Goal: Navigation & Orientation: Find specific page/section

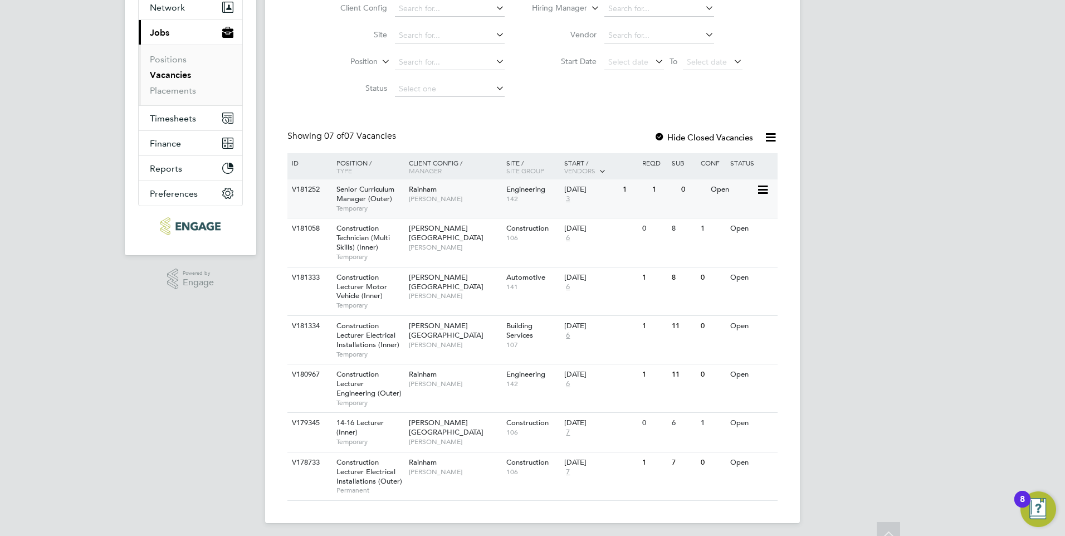
scroll to position [118, 0]
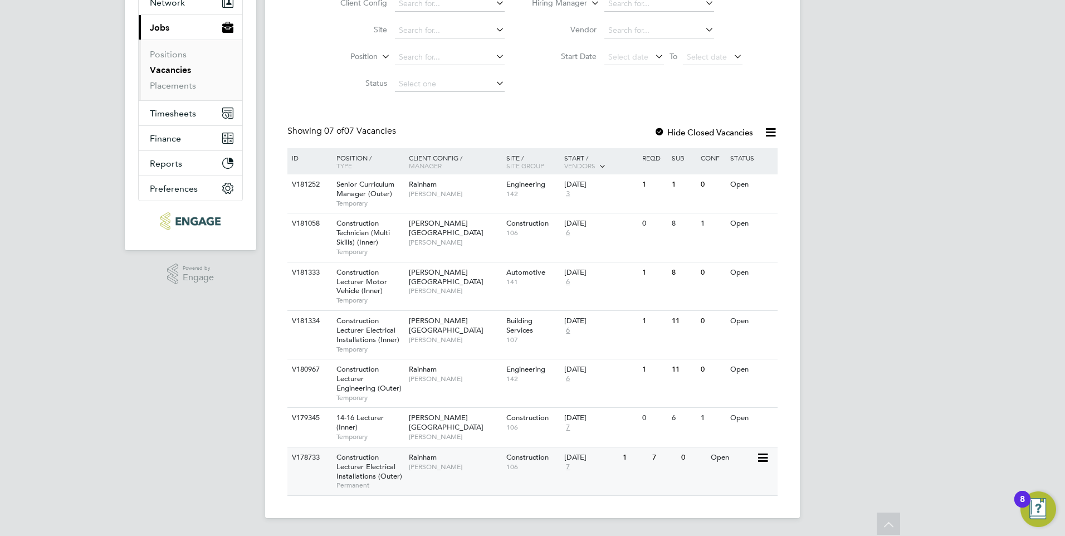
click at [400, 473] on span "Construction Lecturer Electrical Installations (Outer)" at bounding box center [370, 466] width 66 height 28
click at [174, 108] on span "Timesheets" at bounding box center [173, 113] width 46 height 11
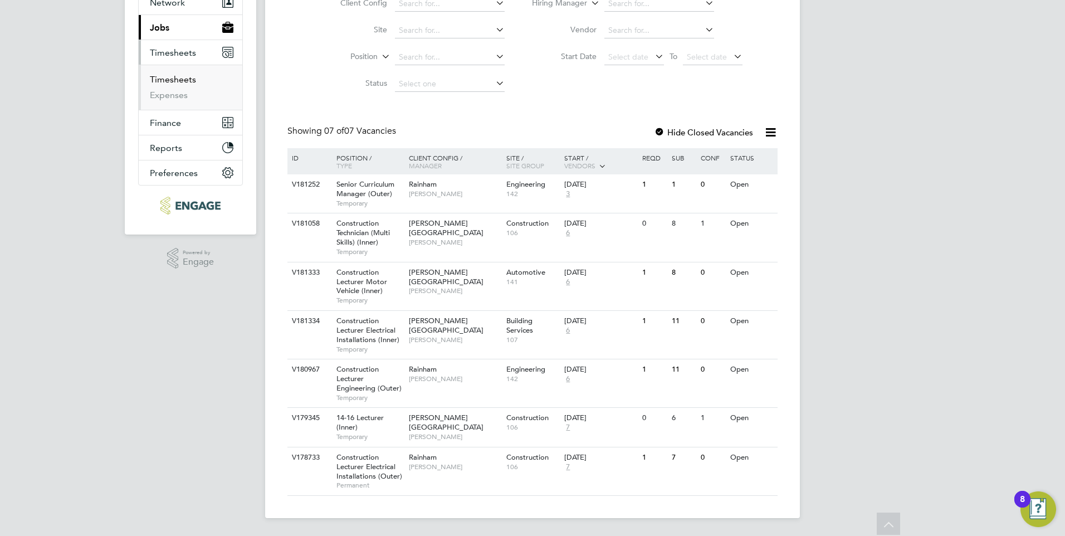
click at [186, 77] on link "Timesheets" at bounding box center [173, 79] width 46 height 11
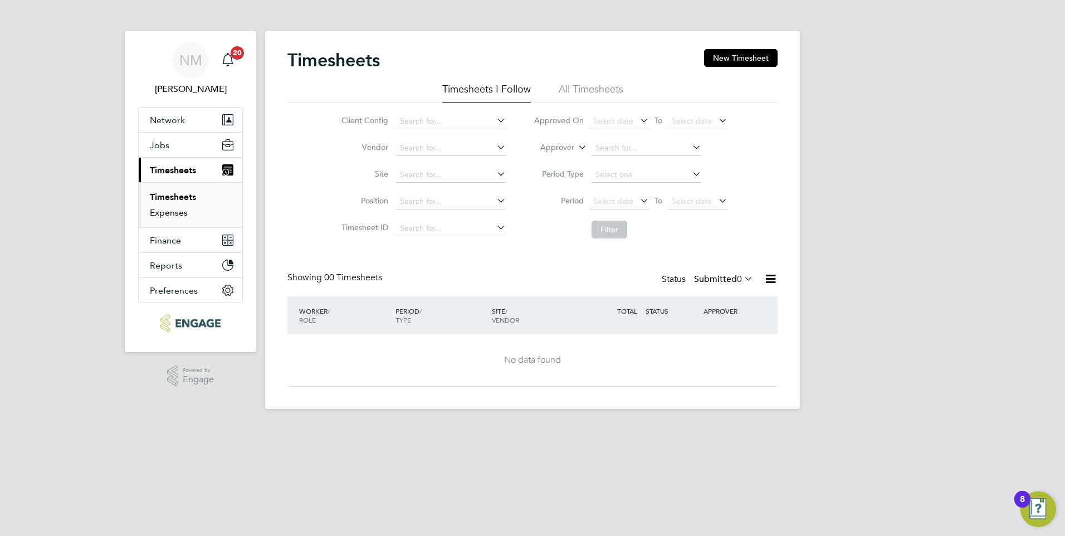
click at [169, 212] on link "Expenses" at bounding box center [169, 212] width 38 height 11
click at [173, 198] on link "Timesheets" at bounding box center [173, 197] width 46 height 11
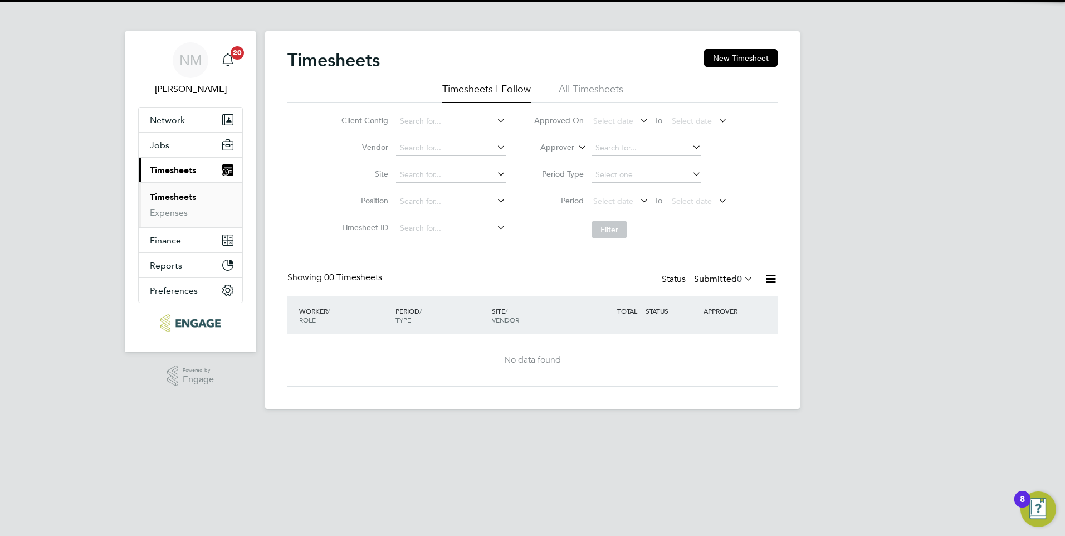
click at [177, 174] on span "Timesheets" at bounding box center [173, 170] width 46 height 11
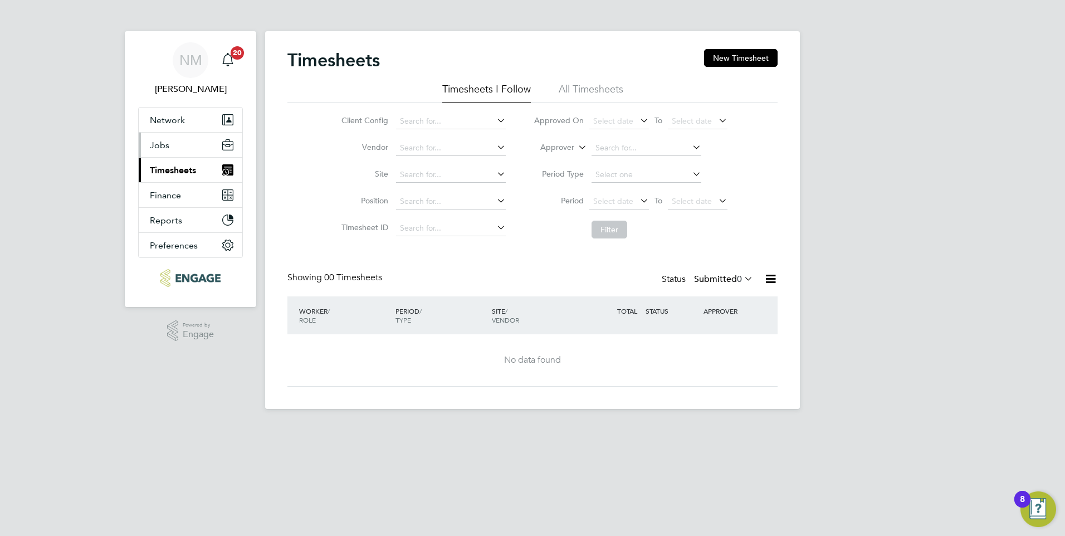
click at [169, 149] on button "Jobs" at bounding box center [191, 145] width 104 height 25
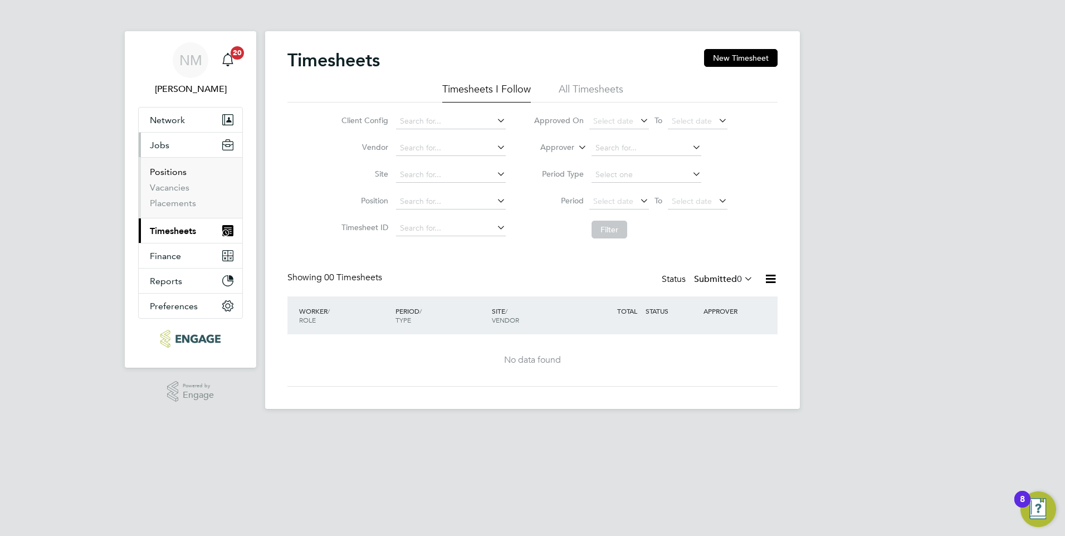
click at [172, 174] on link "Positions" at bounding box center [168, 172] width 37 height 11
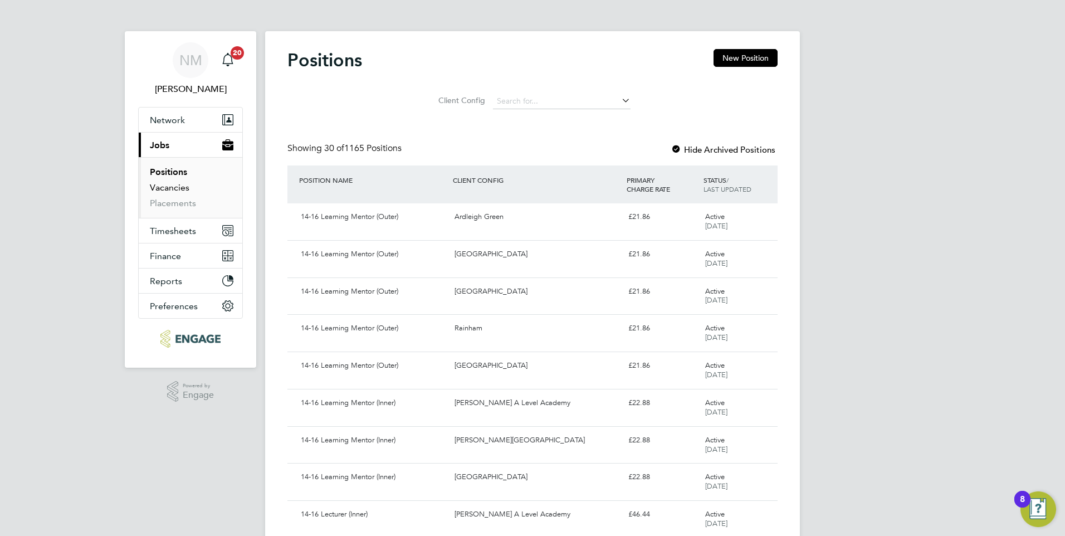
click at [172, 188] on link "Vacancies" at bounding box center [170, 187] width 40 height 11
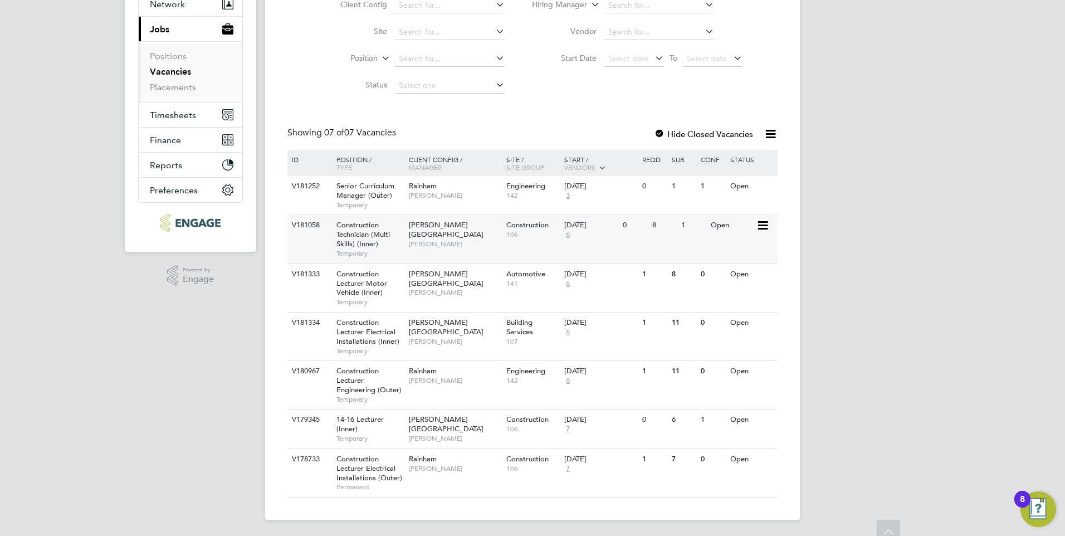
scroll to position [118, 0]
